Goal: Information Seeking & Learning: Learn about a topic

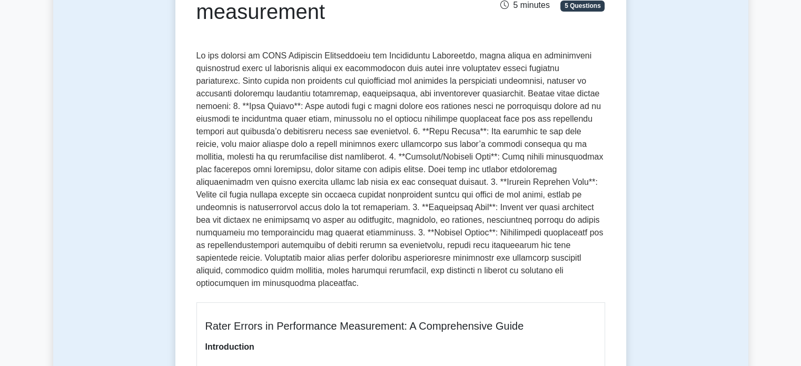
scroll to position [154, 0]
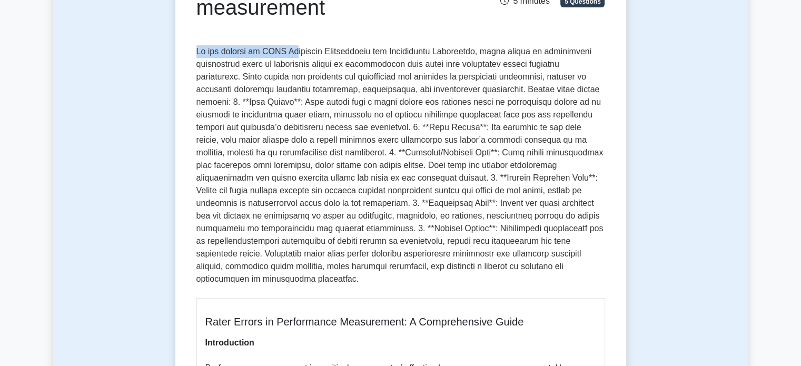
drag, startPoint x: 194, startPoint y: 51, endPoint x: 293, endPoint y: 58, distance: 99.3
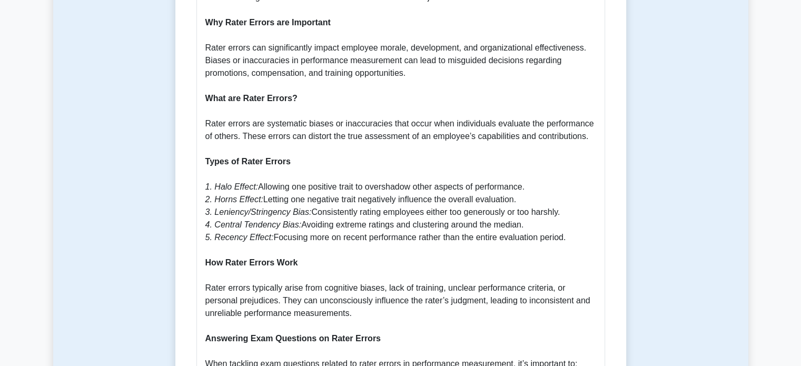
scroll to position [562, 0]
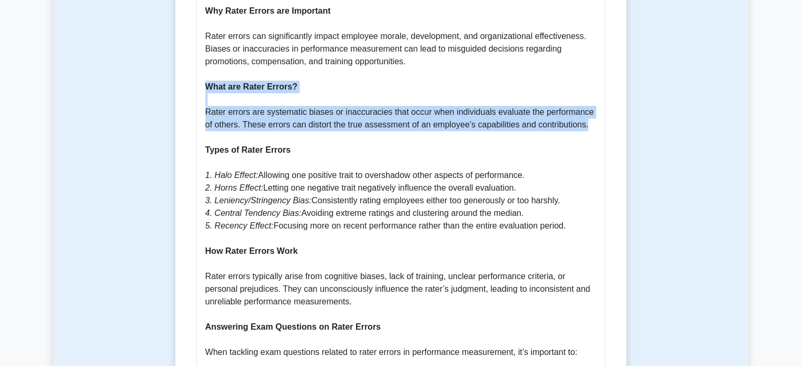
drag, startPoint x: 203, startPoint y: 74, endPoint x: 588, endPoint y: 115, distance: 387.4
click at [588, 115] on div "Rater Errors in Performance Measurement: A Comprehensive Guide Introduction Per…" at bounding box center [401, 221] width 409 height 663
copy p "What are Rater Errors? Rater errors are systematic biases or inaccuracies that …"
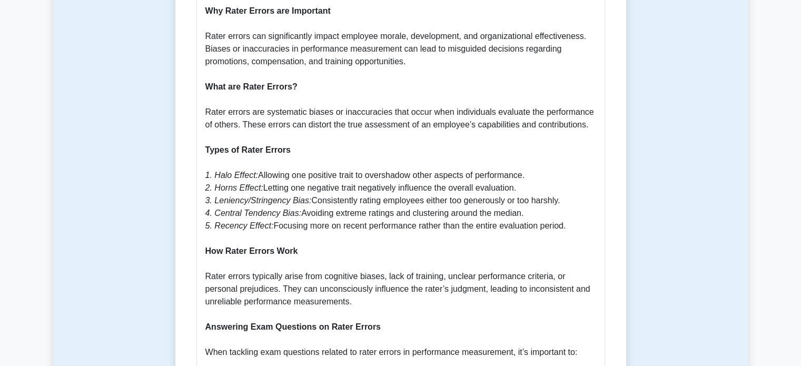
click at [581, 181] on p "Introduction Performance measurement is a critical component of effective human…" at bounding box center [400, 232] width 391 height 607
drag, startPoint x: 212, startPoint y: 173, endPoint x: 521, endPoint y: 175, distance: 308.7
click at [521, 175] on p "Introduction Performance measurement is a critical component of effective human…" at bounding box center [400, 232] width 391 height 607
copy p "Horns Effect: Letting one negative trait negatively influence the overall evalu…"
click at [483, 259] on p "Introduction Performance measurement is a critical component of effective human…" at bounding box center [400, 232] width 391 height 607
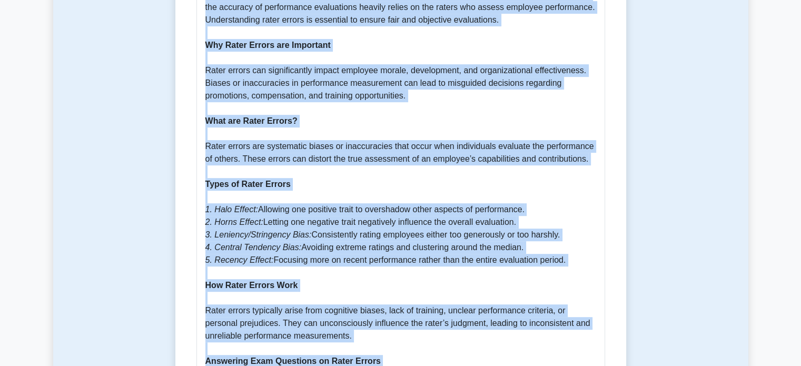
scroll to position [541, 0]
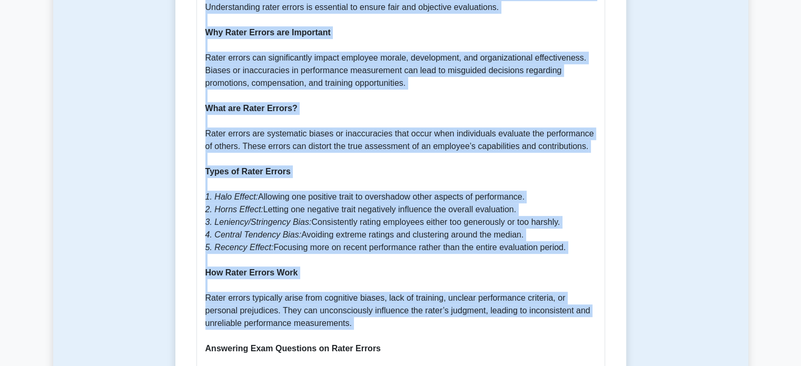
drag, startPoint x: 190, startPoint y: 31, endPoint x: 479, endPoint y: 318, distance: 407.2
click at [479, 318] on div "Rater errors in performance measurement 5 minutes 5 Questions Rater Errors in P…" at bounding box center [401, 122] width 443 height 1113
copy div "Rater errors in performance measurement 5 minutes 5 Questions In the context of…"
click at [561, 269] on p "Introduction Performance measurement is a critical component of effective human…" at bounding box center [400, 253] width 391 height 607
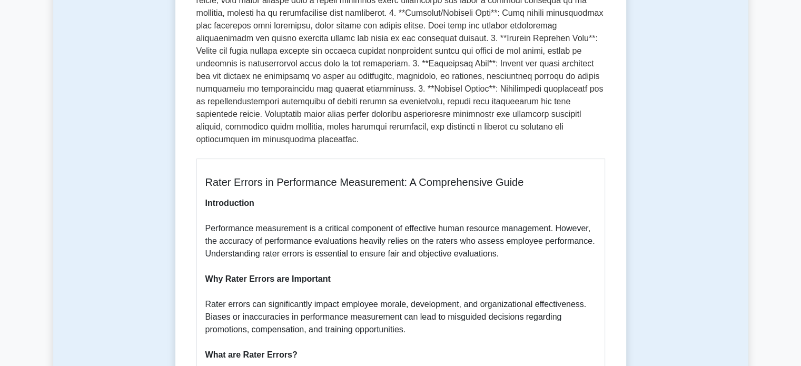
scroll to position [288, 0]
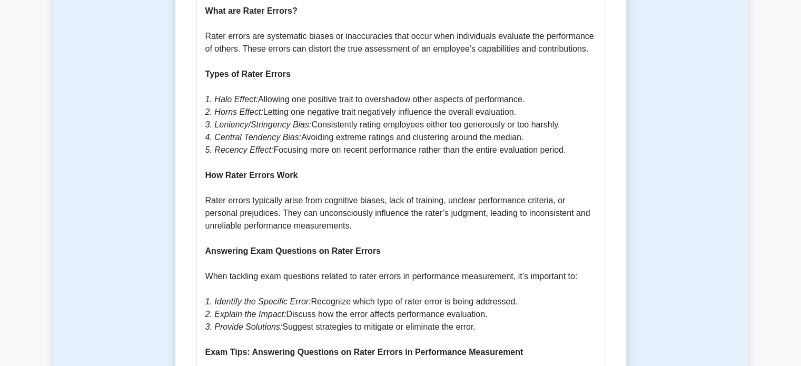
scroll to position [961, 0]
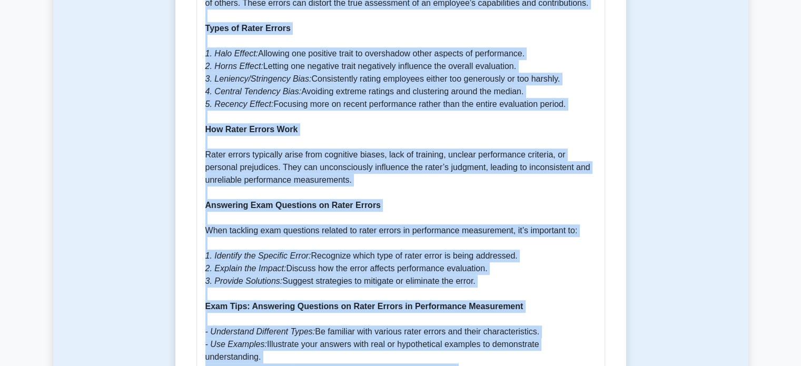
scroll to position [848, 0]
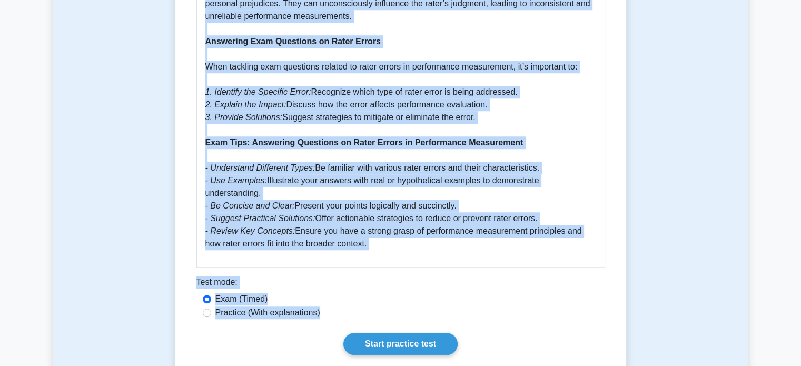
drag, startPoint x: 198, startPoint y: 137, endPoint x: 388, endPoint y: 222, distance: 207.8
copy div "Lorem ipsumd si ametconsect adipiscinge 3 seddoei 0 Temporinc Ut lab etdolor ma…"
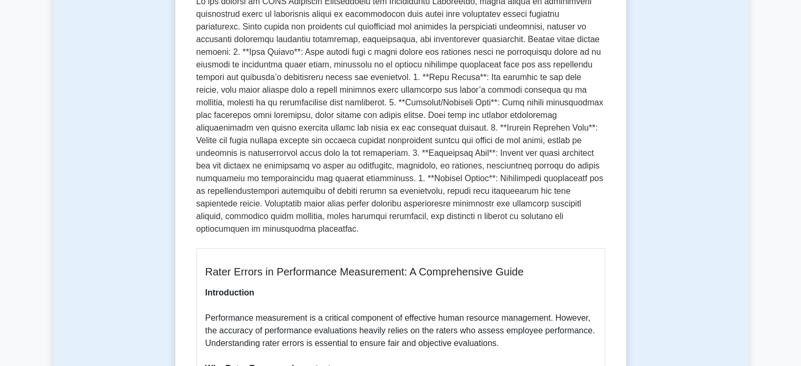
scroll to position [0, 0]
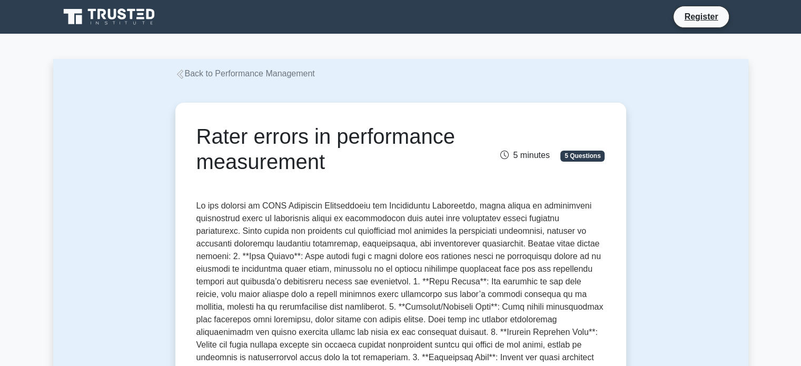
copy body "Back to Performance Management Rater errors in performance measurement 5 minute…"
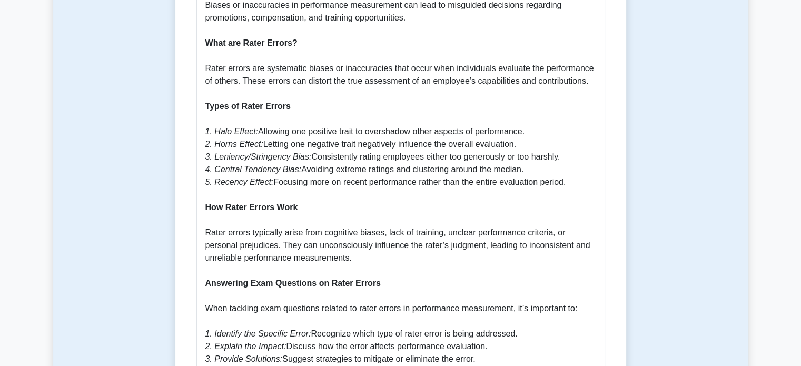
scroll to position [603, 0]
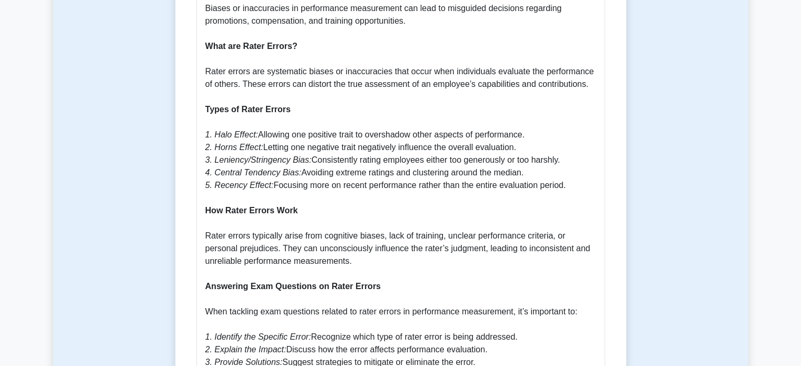
drag, startPoint x: 202, startPoint y: 96, endPoint x: 530, endPoint y: 125, distance: 329.0
click at [530, 125] on div "Rater Errors in Performance Measurement: A Comprehensive Guide Introduction Per…" at bounding box center [401, 181] width 409 height 663
copy p "Types of Rater Errors 1. Halo Effect: Allowing one positive trait to overshadow…"
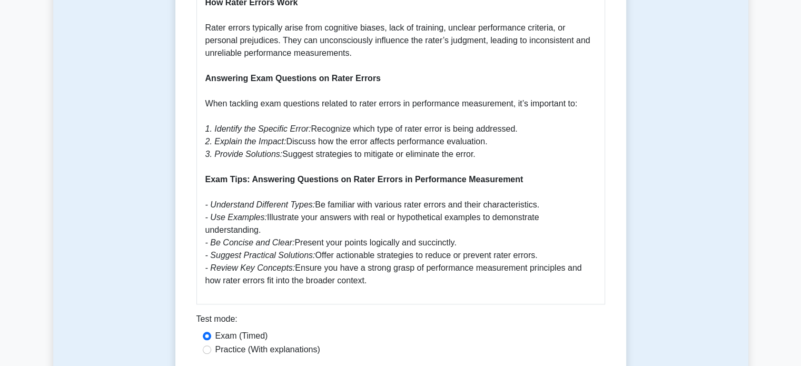
scroll to position [835, 0]
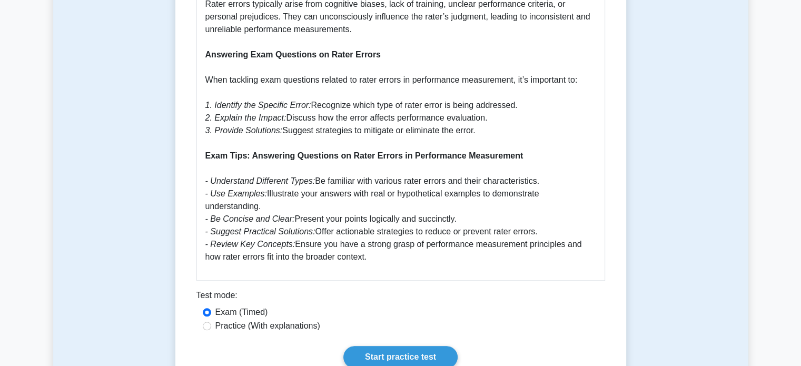
click at [481, 289] on div "Test mode:" at bounding box center [401, 297] width 409 height 17
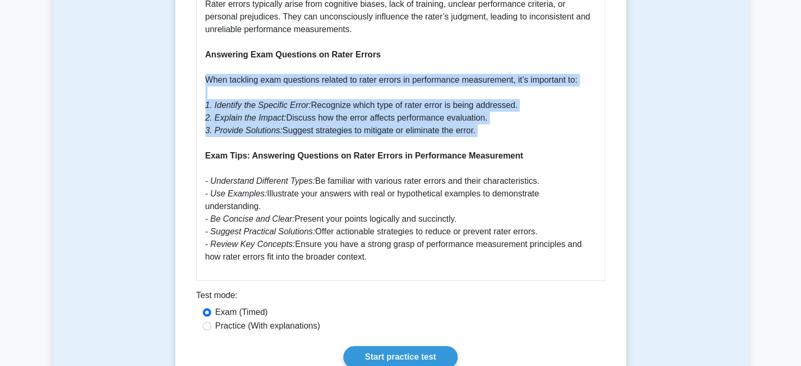
drag, startPoint x: 204, startPoint y: 68, endPoint x: 504, endPoint y: 126, distance: 305.3
copy p "When tackling exam questions related to rater errors in performance measurement…"
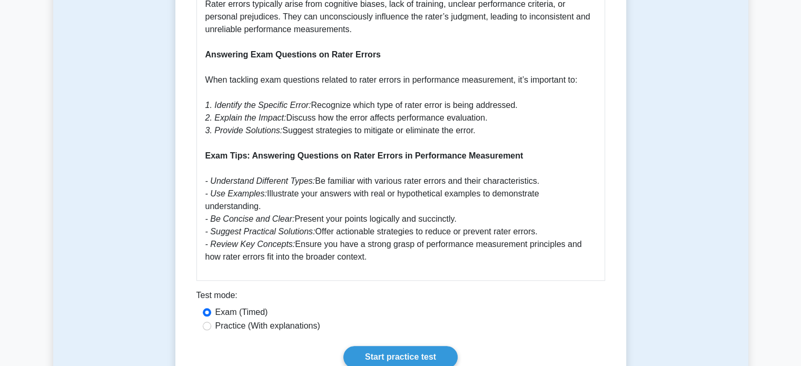
drag, startPoint x: 202, startPoint y: 144, endPoint x: 369, endPoint y: 235, distance: 190.5
click at [279, 240] on icon "- Review Key Concepts:" at bounding box center [250, 244] width 90 height 9
drag, startPoint x: 211, startPoint y: 181, endPoint x: 543, endPoint y: 205, distance: 332.8
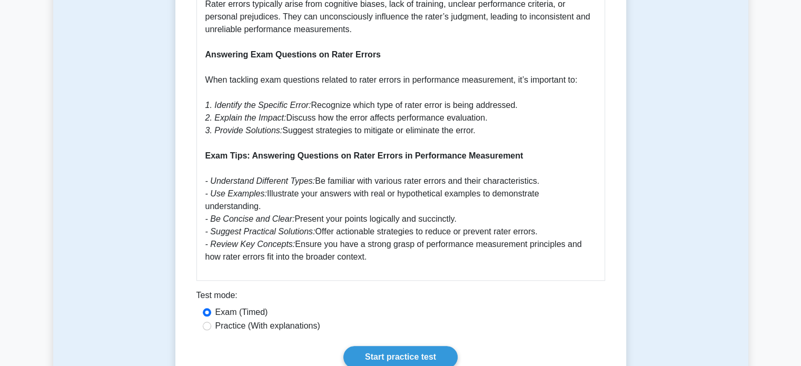
copy p "Use Examples: Illustrate your answers with real or hypothetical examples to dem…"
click at [520, 289] on div "Test mode:" at bounding box center [401, 297] width 409 height 17
drag, startPoint x: 211, startPoint y: 185, endPoint x: 405, endPoint y: 239, distance: 200.7
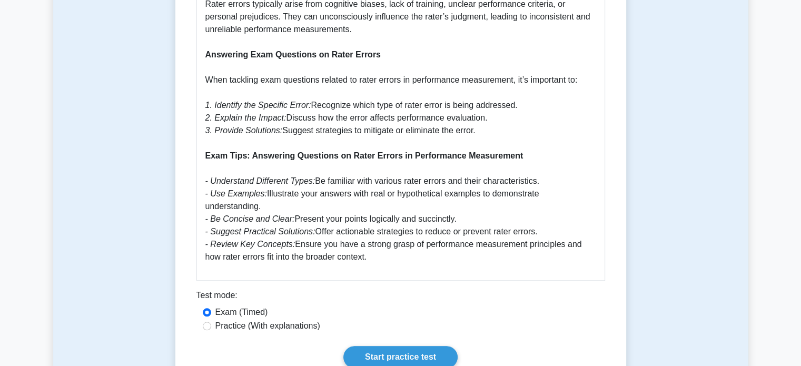
copy p "Use Examples: Illustrate your answers with real or hypothetical examples to dem…"
